Goal: Check status: Check status

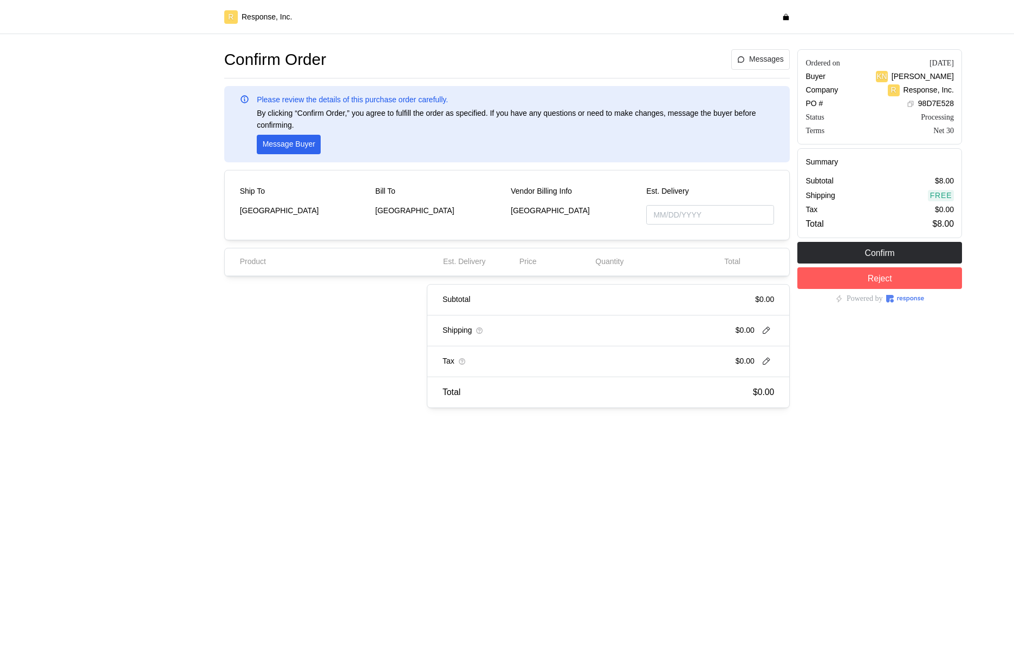
type input "[DATE]"
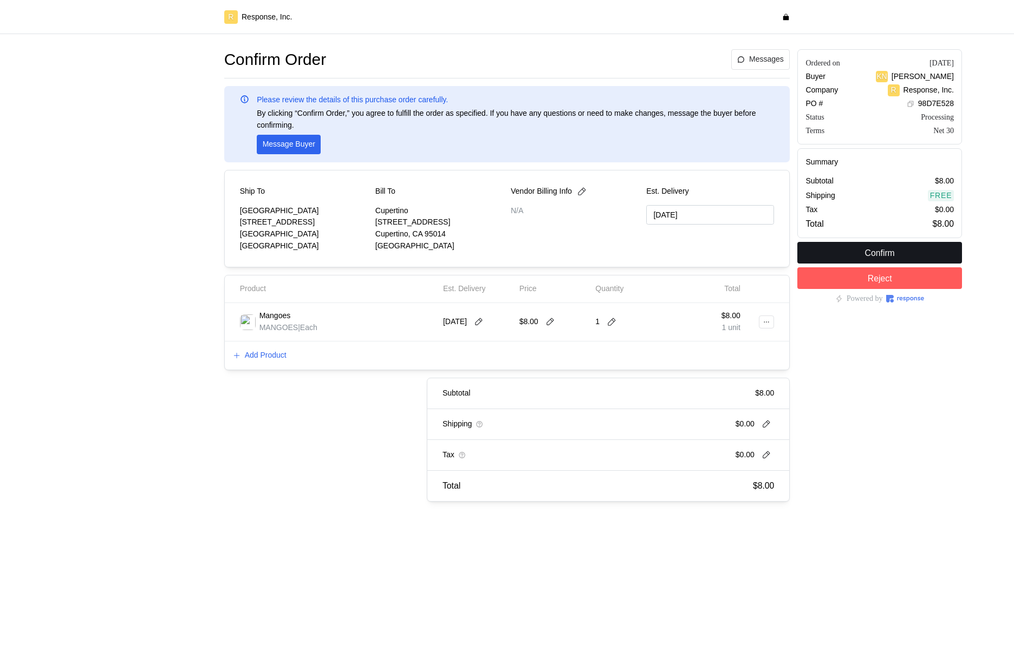
click at [887, 256] on p "Confirm" at bounding box center [880, 253] width 30 height 14
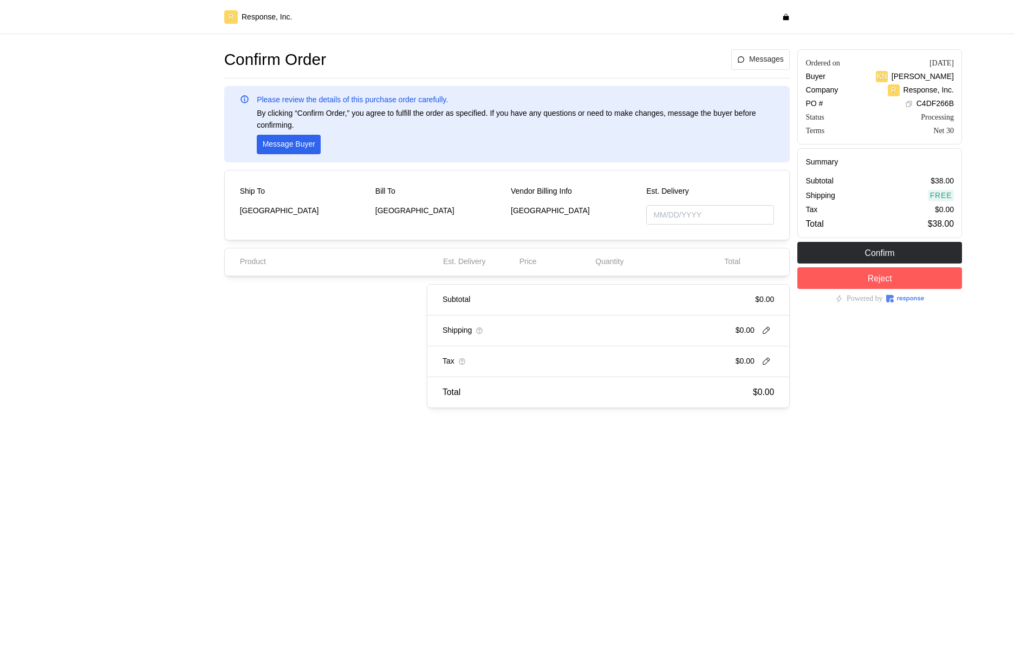
type input "[DATE]"
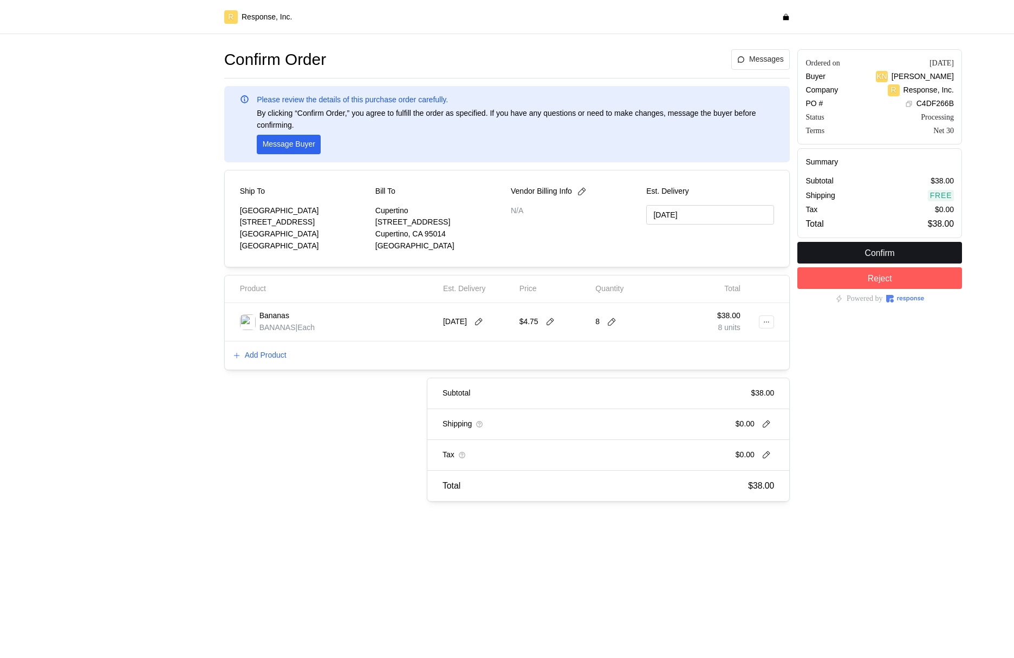
click at [868, 254] on p "Confirm" at bounding box center [880, 253] width 30 height 14
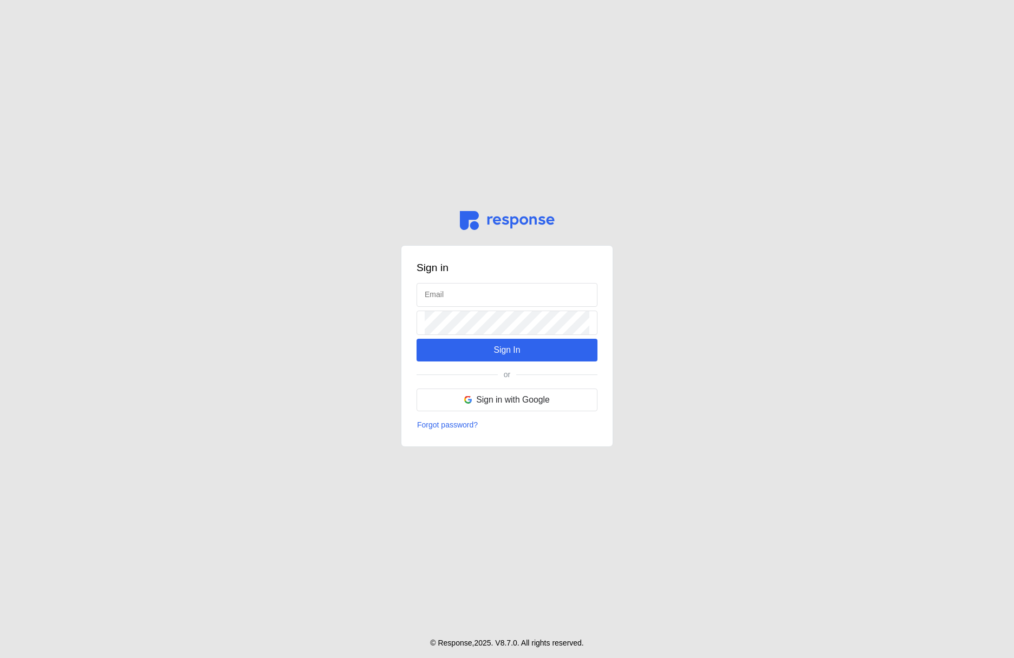
click at [154, 78] on main "Sign in Sign In or Sign in with Google Forgot password? © Response, 2025 . V 8.…" at bounding box center [507, 329] width 1014 height 658
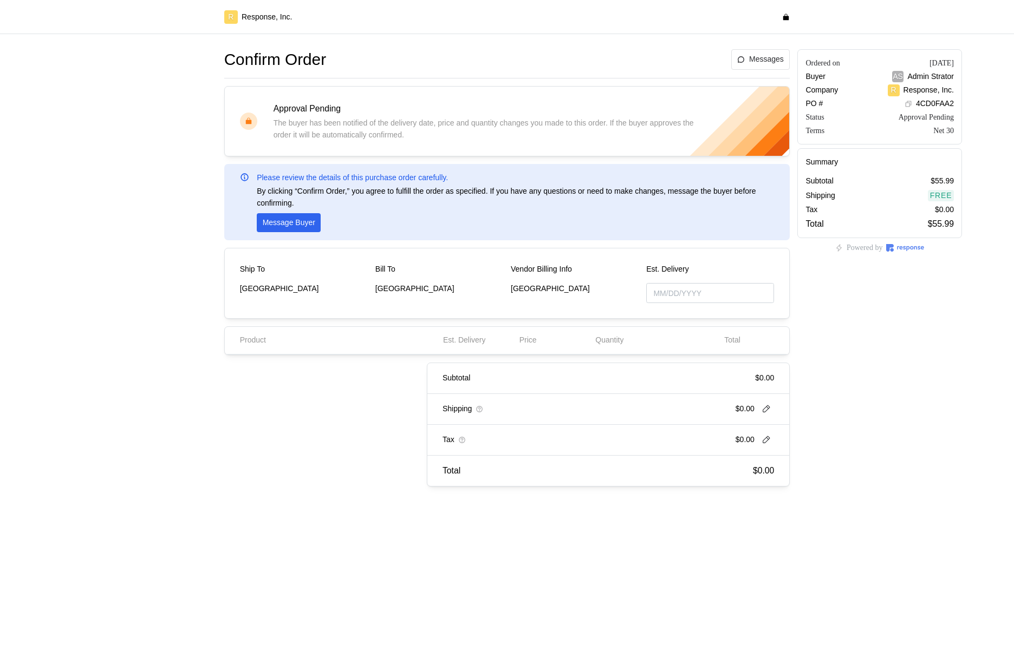
type input "[DATE]"
